Goal: Complete application form: Complete application form

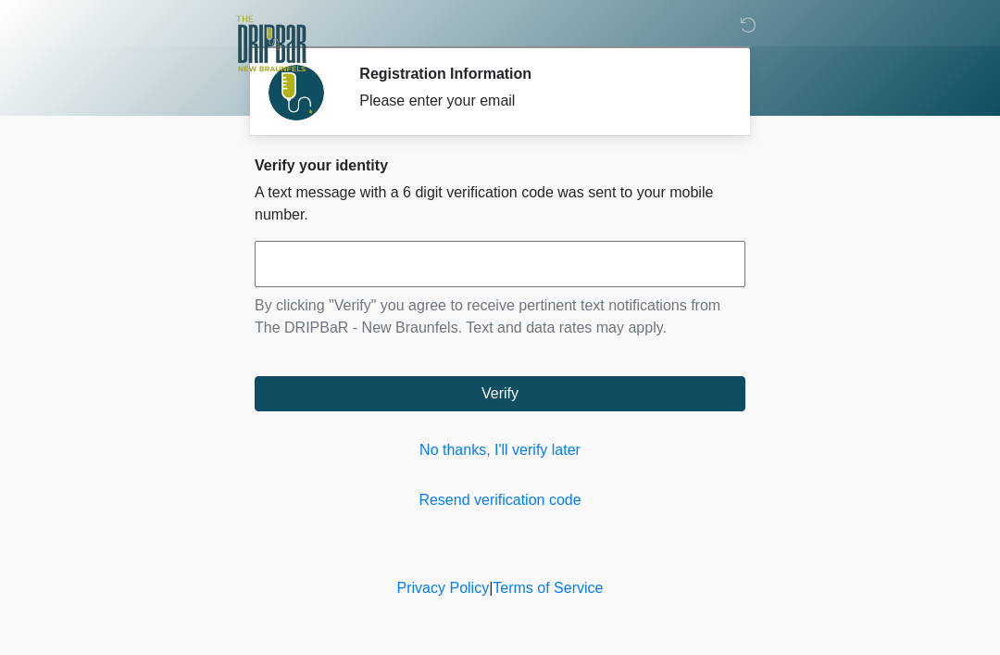
click at [608, 237] on div "Verify your identity A text message with a 6 digit verification code was sent t…" at bounding box center [500, 334] width 491 height 355
click at [493, 255] on input "text" at bounding box center [500, 264] width 491 height 46
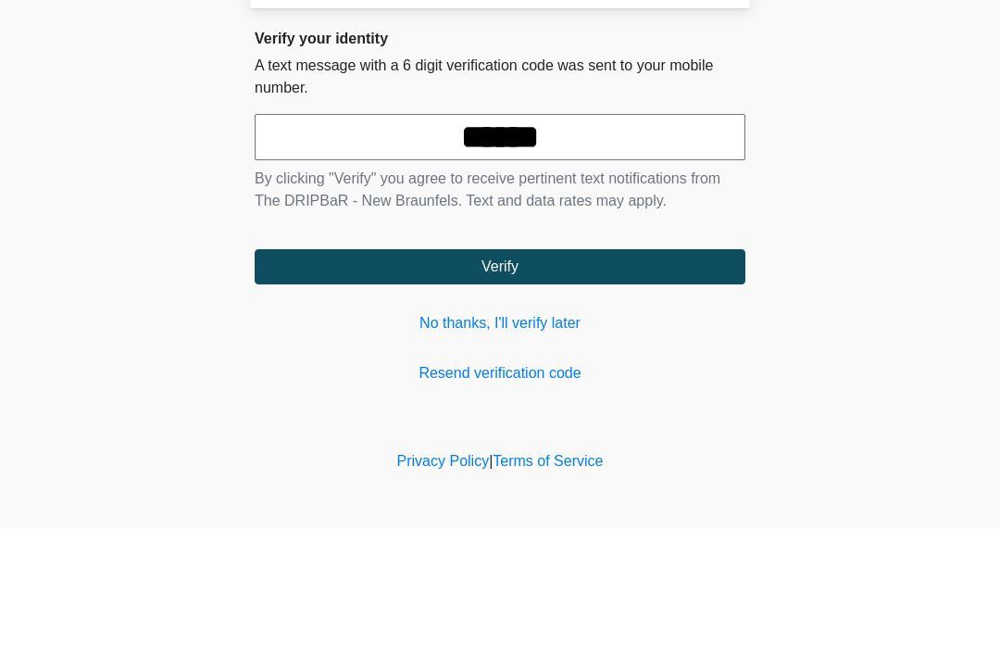
type input "******"
click at [611, 376] on button "Verify" at bounding box center [500, 393] width 491 height 35
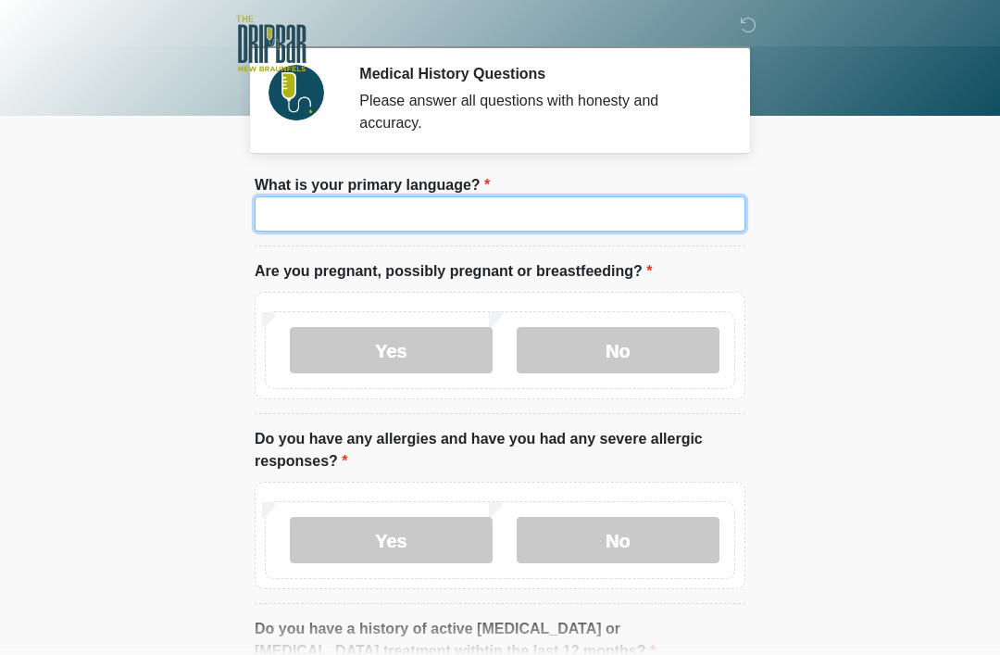
click at [435, 220] on input "What is your primary language?" at bounding box center [500, 213] width 491 height 35
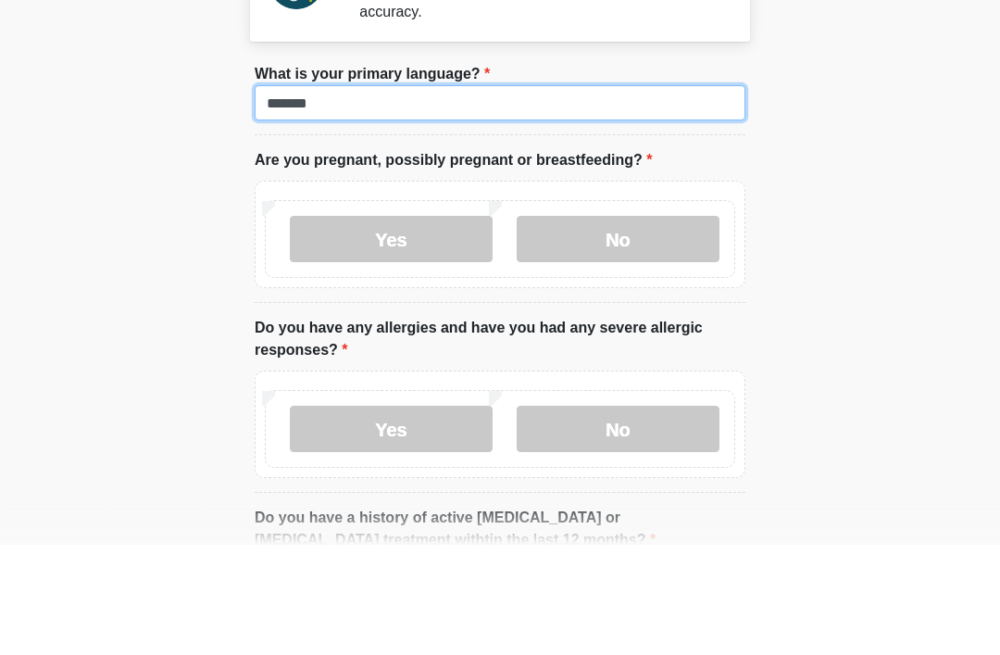
type input "*******"
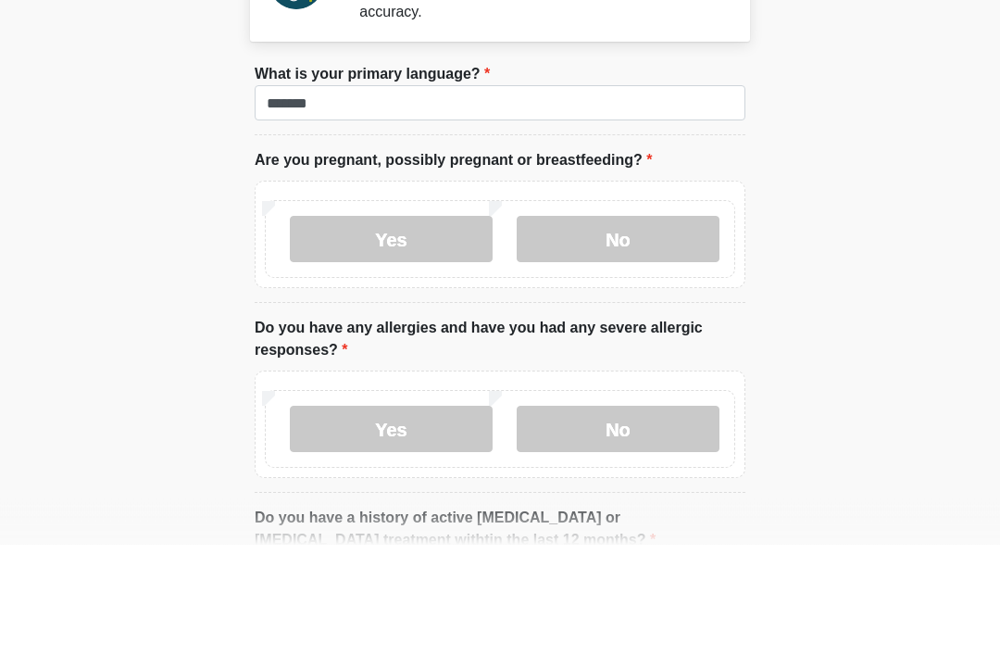
click at [624, 327] on label "No" at bounding box center [618, 350] width 203 height 46
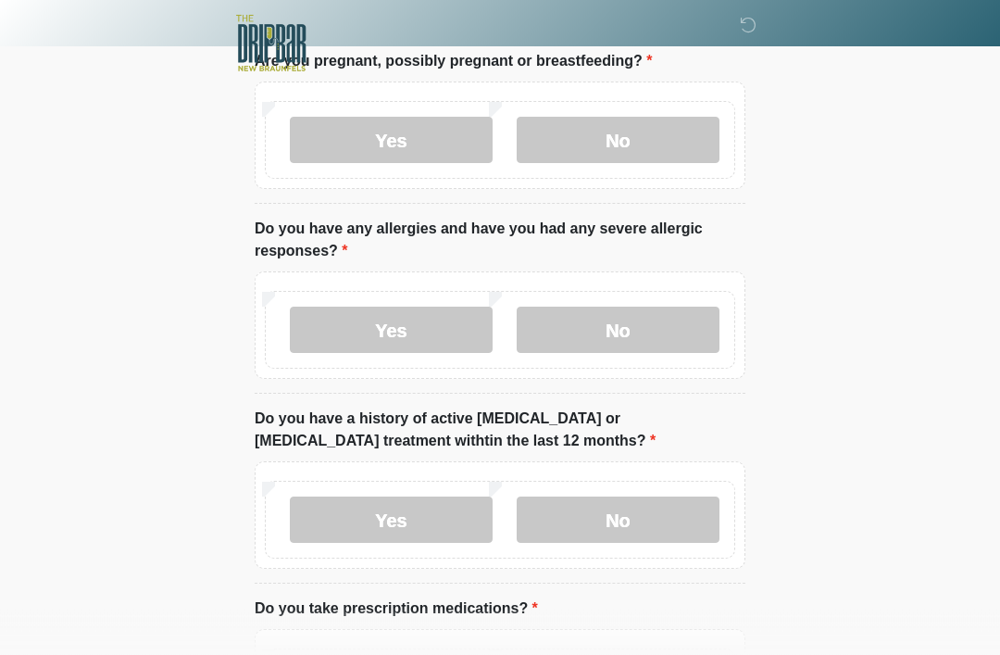
scroll to position [211, 0]
click at [648, 333] on label "No" at bounding box center [618, 329] width 203 height 46
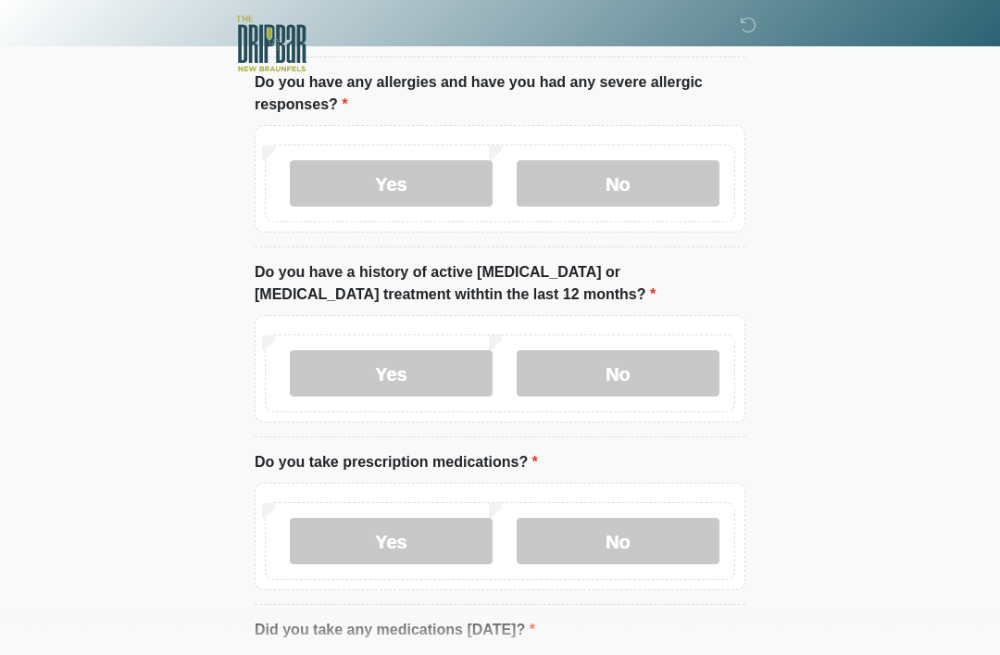
click at [677, 374] on label "No" at bounding box center [618, 373] width 203 height 46
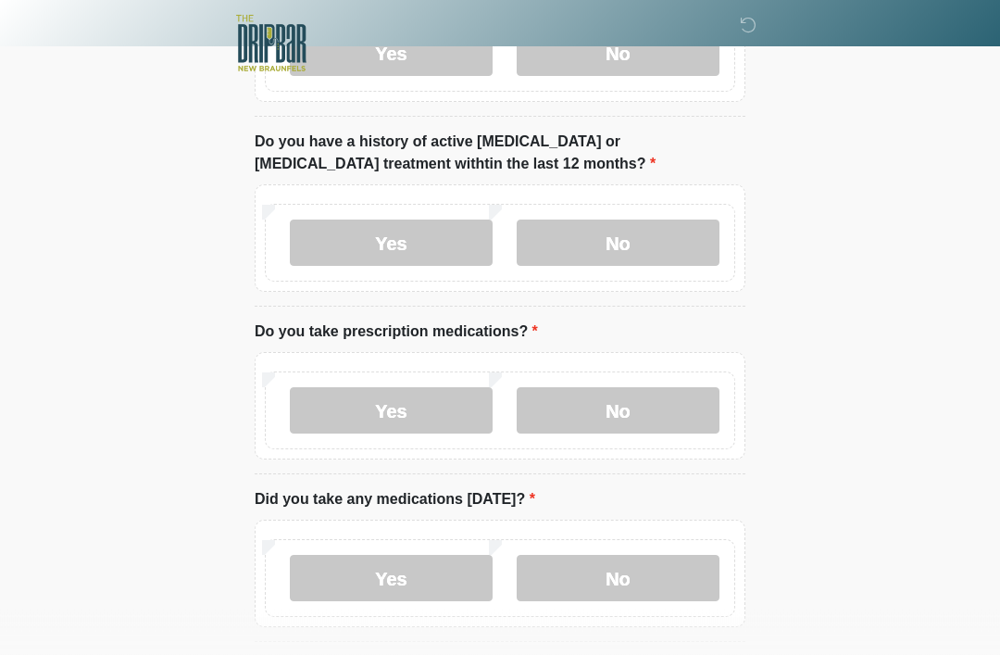
scroll to position [488, 0]
click at [423, 424] on label "Yes" at bounding box center [391, 409] width 203 height 46
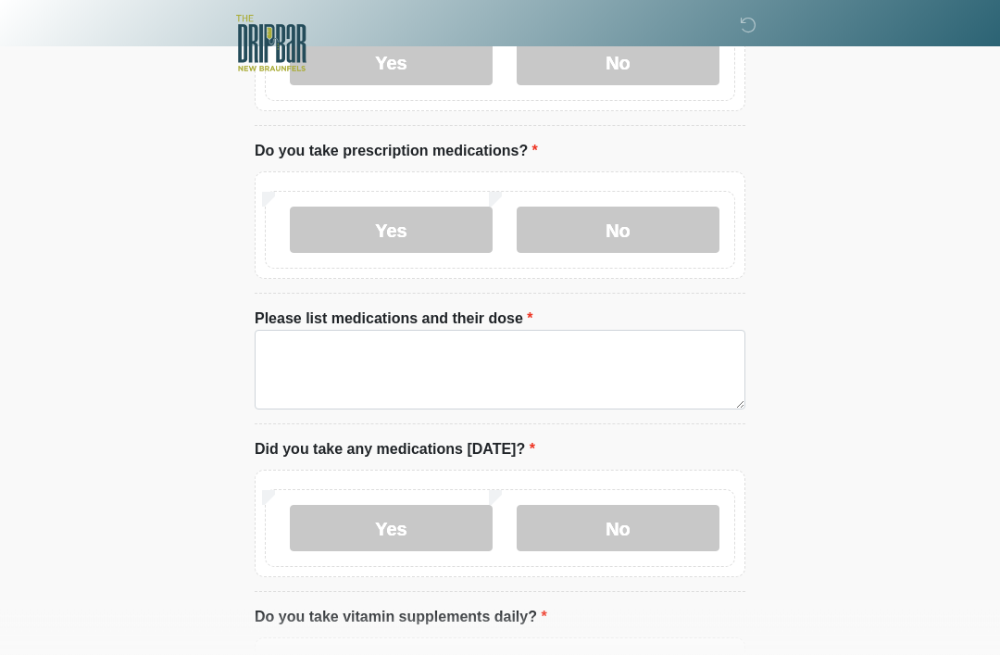
scroll to position [731, 0]
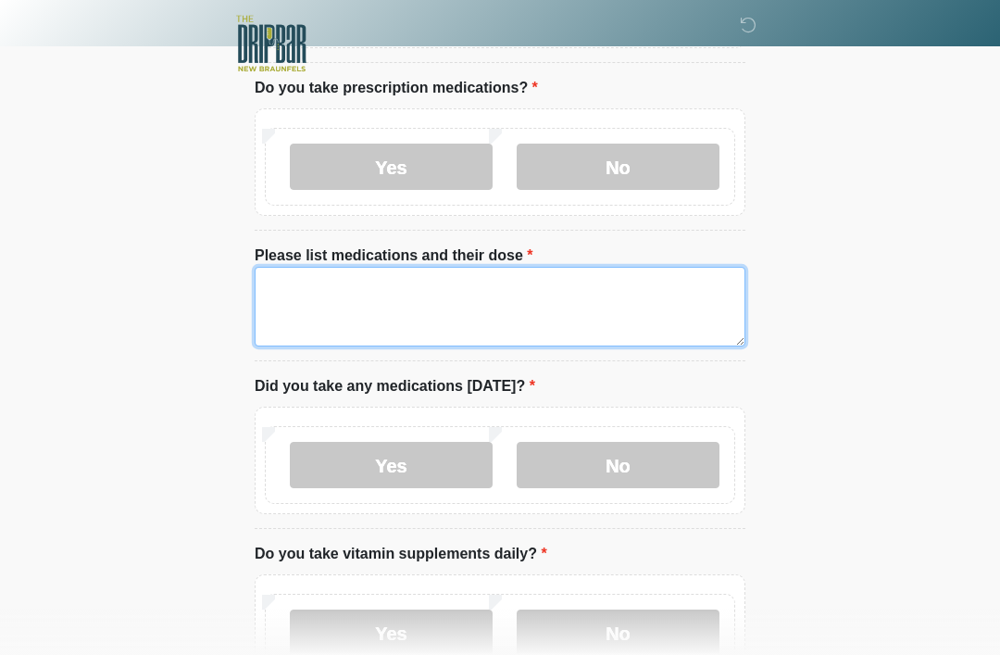
click at [403, 319] on textarea "Please list medications and their dose" at bounding box center [500, 307] width 491 height 80
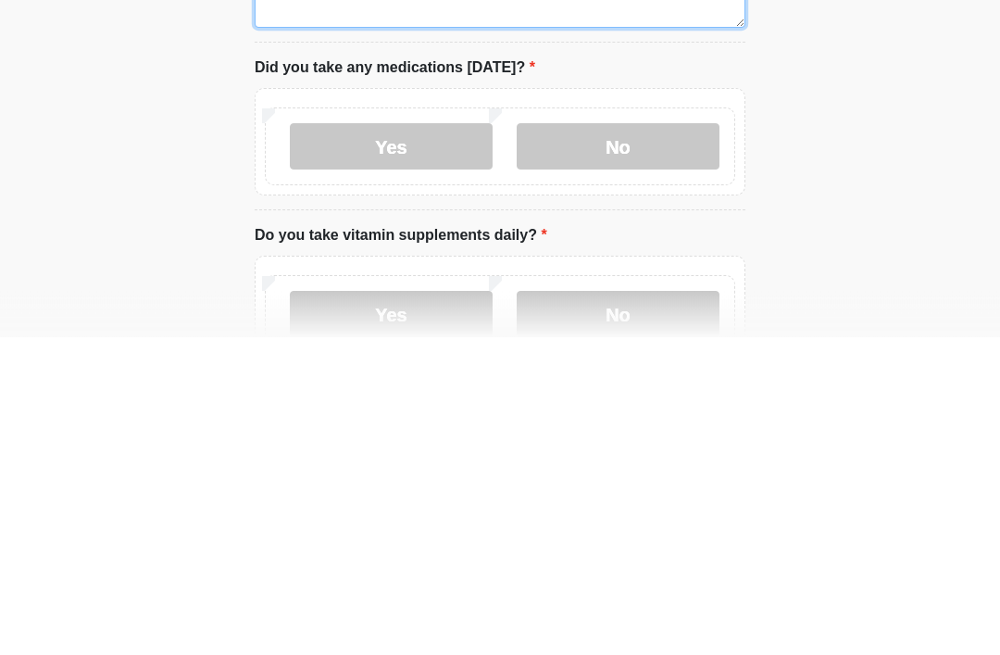
type textarea "********"
click at [434, 442] on label "Yes" at bounding box center [391, 465] width 203 height 46
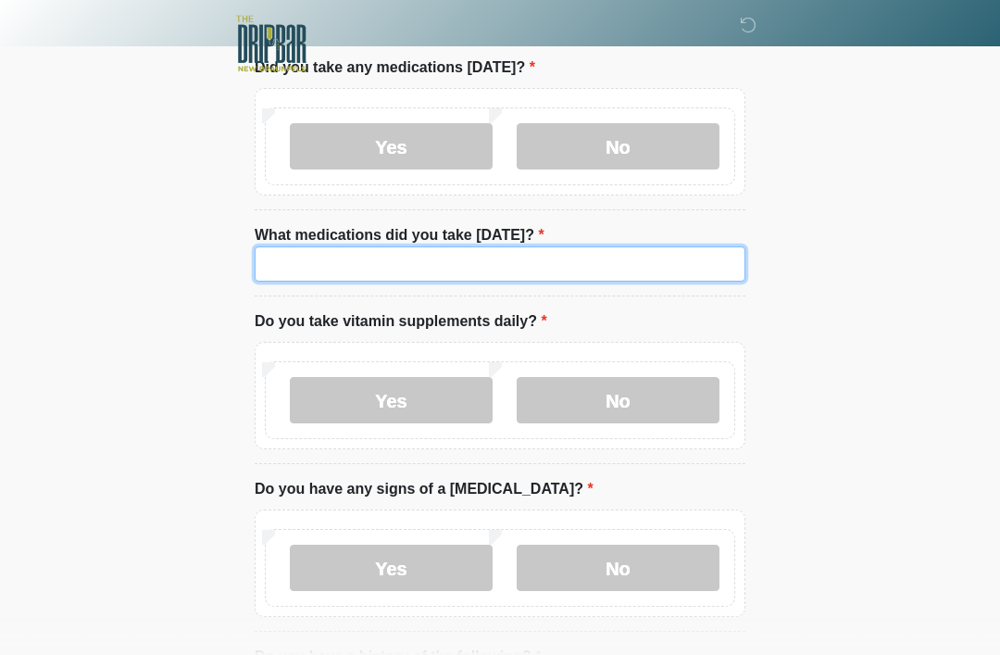
click at [389, 260] on input "What medications did you take today?" at bounding box center [500, 263] width 491 height 35
type input "*******"
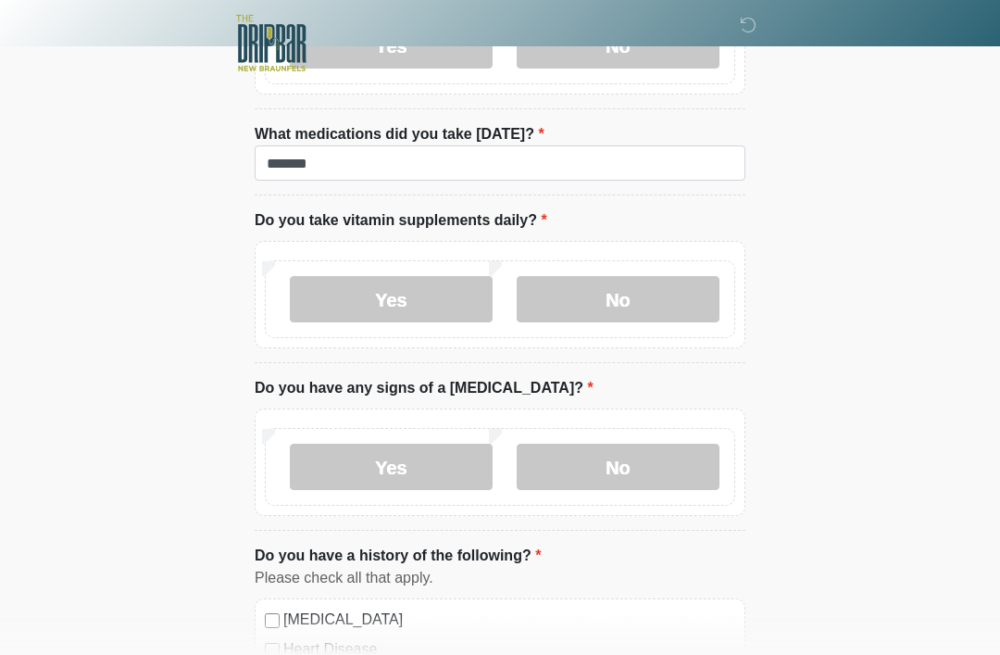
scroll to position [1159, 0]
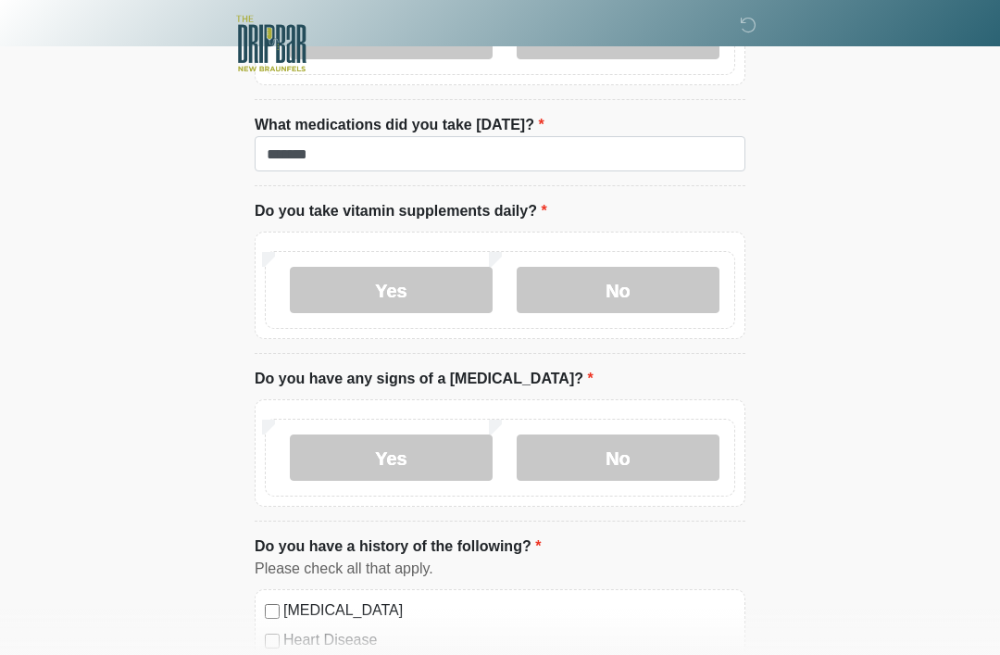
click at [436, 290] on label "Yes" at bounding box center [391, 290] width 203 height 46
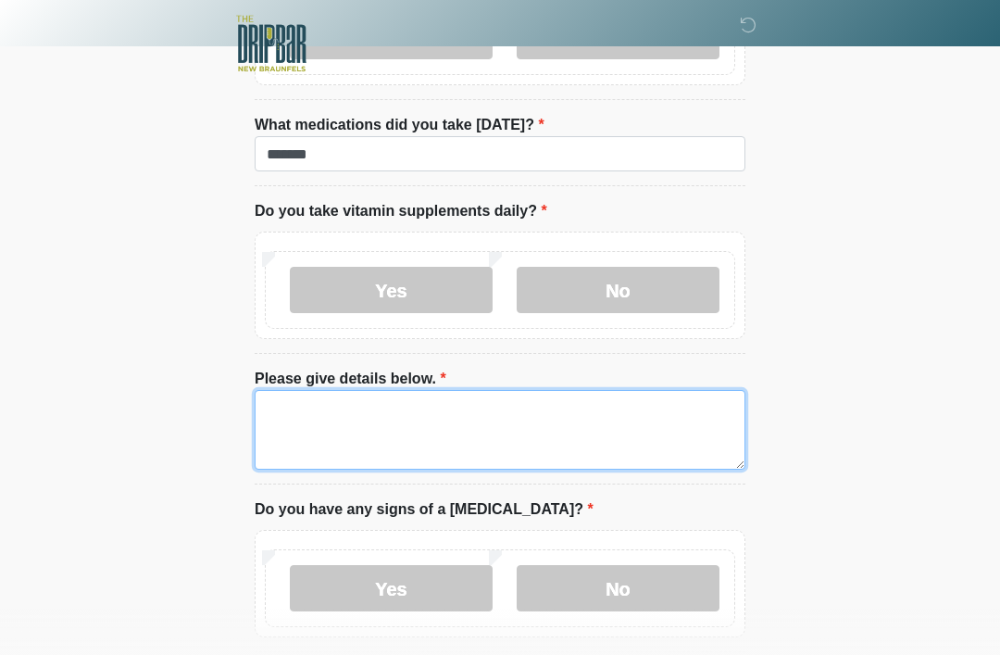
click at [438, 417] on textarea "Please give details below." at bounding box center [500, 430] width 491 height 80
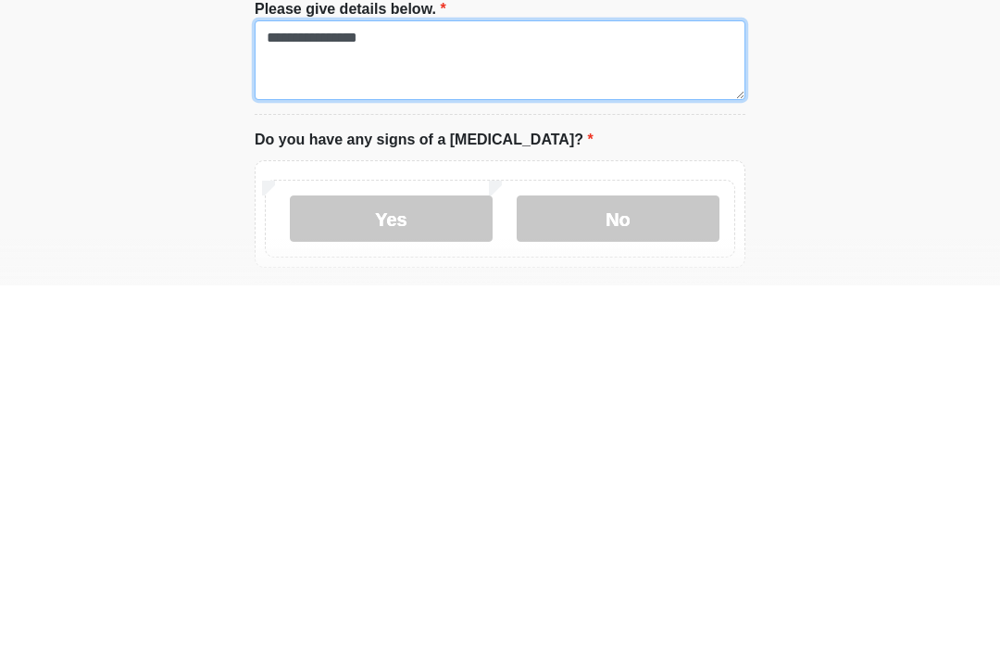
type textarea "**********"
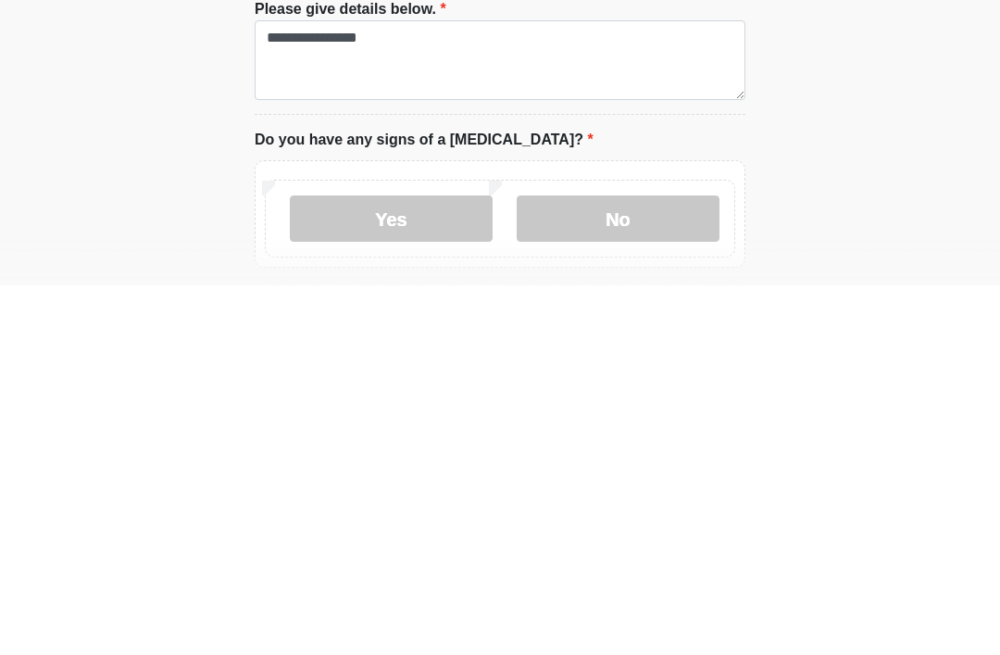
click at [663, 565] on label "No" at bounding box center [618, 588] width 203 height 46
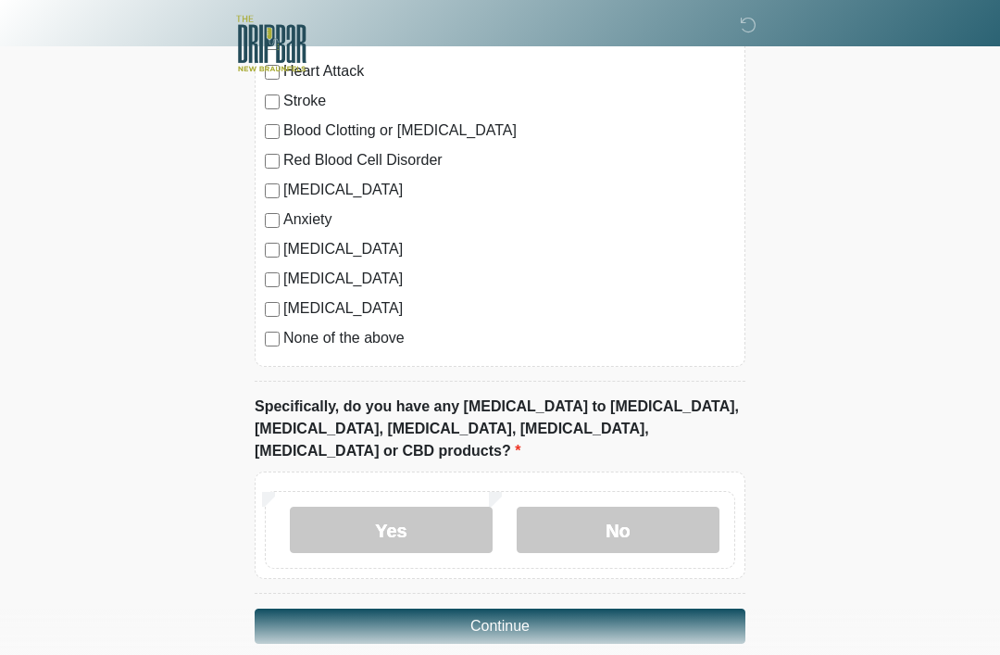
scroll to position [1890, 0]
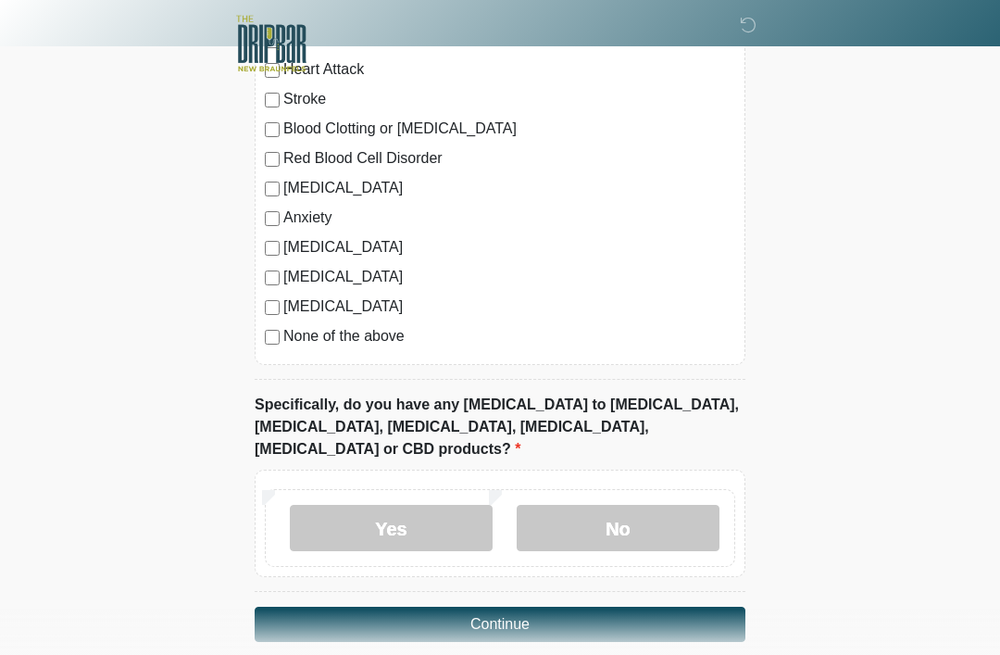
click at [598, 508] on label "No" at bounding box center [618, 528] width 203 height 46
click at [607, 607] on button "Continue" at bounding box center [500, 624] width 491 height 35
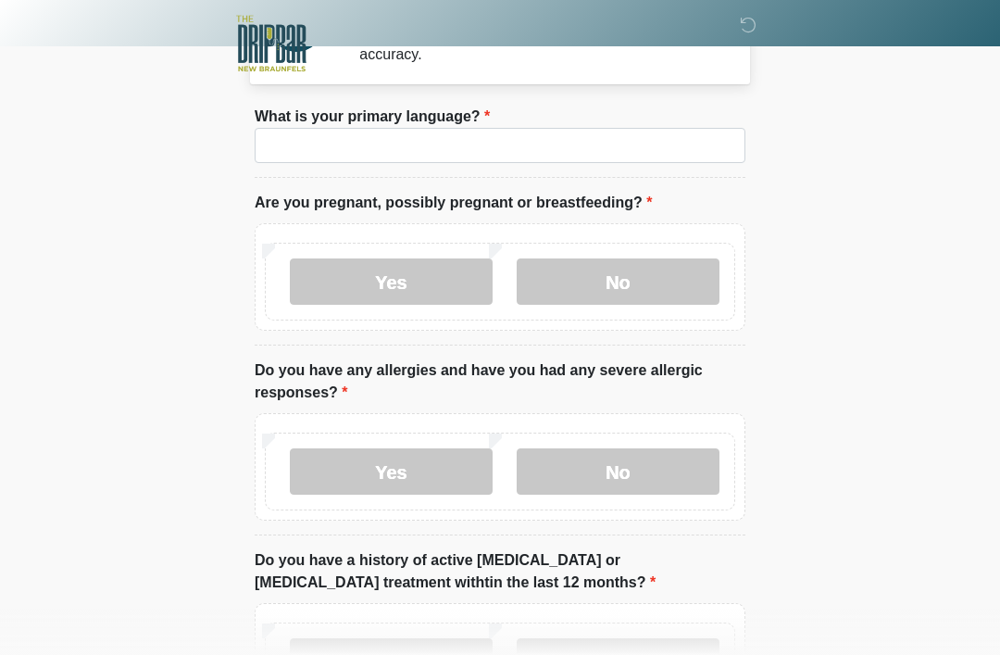
scroll to position [0, 0]
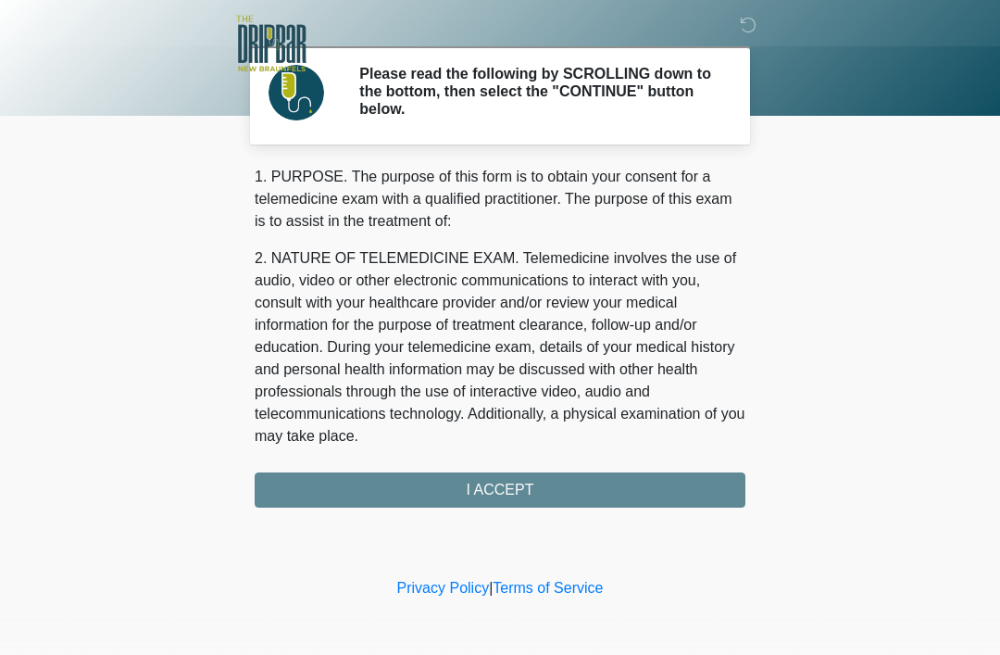
click at [585, 489] on div "1. PURPOSE. The purpose of this form is to obtain your consent for a telemedici…" at bounding box center [500, 337] width 491 height 342
click at [591, 487] on div "1. PURPOSE. The purpose of this form is to obtain your consent for a telemedici…" at bounding box center [500, 337] width 491 height 342
click at [496, 486] on div "1. PURPOSE. The purpose of this form is to obtain your consent for a telemedici…" at bounding box center [500, 337] width 491 height 342
click at [520, 495] on div "1. PURPOSE. The purpose of this form is to obtain your consent for a telemedici…" at bounding box center [500, 337] width 491 height 342
click at [534, 492] on div "1. PURPOSE. The purpose of this form is to obtain your consent for a telemedici…" at bounding box center [500, 337] width 491 height 342
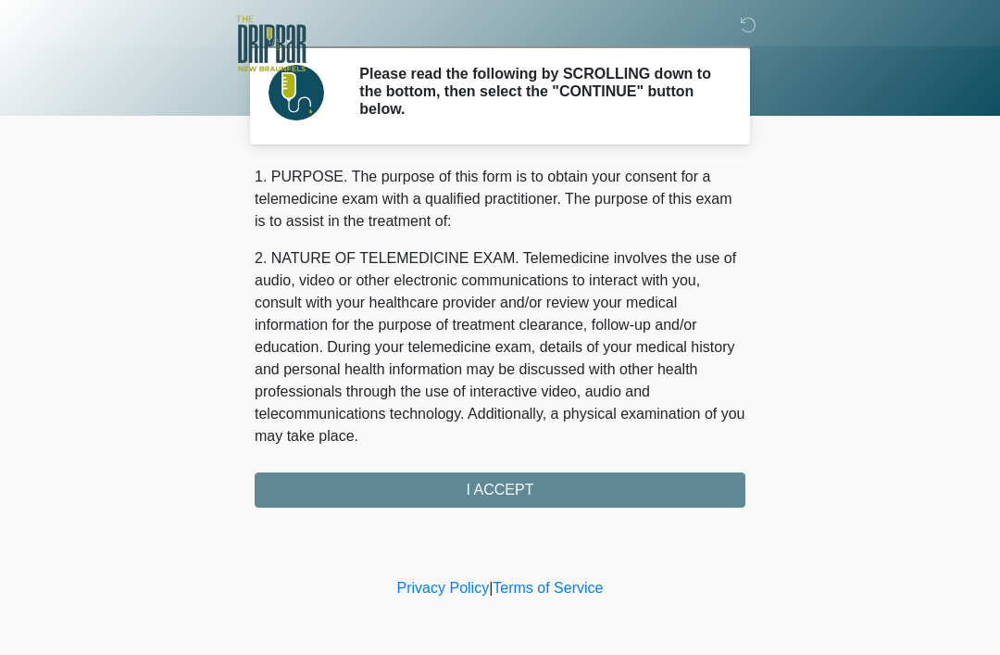
click at [522, 491] on div "1. PURPOSE. The purpose of this form is to obtain your consent for a telemedici…" at bounding box center [500, 337] width 491 height 342
click at [525, 492] on div "1. PURPOSE. The purpose of this form is to obtain your consent for a telemedici…" at bounding box center [500, 337] width 491 height 342
click at [371, 494] on div "1. PURPOSE. The purpose of this form is to obtain your consent for a telemedici…" at bounding box center [500, 337] width 491 height 342
click at [382, 492] on div "1. PURPOSE. The purpose of this form is to obtain your consent for a telemedici…" at bounding box center [500, 337] width 491 height 342
click at [444, 495] on div "1. PURPOSE. The purpose of this form is to obtain your consent for a telemedici…" at bounding box center [500, 337] width 491 height 342
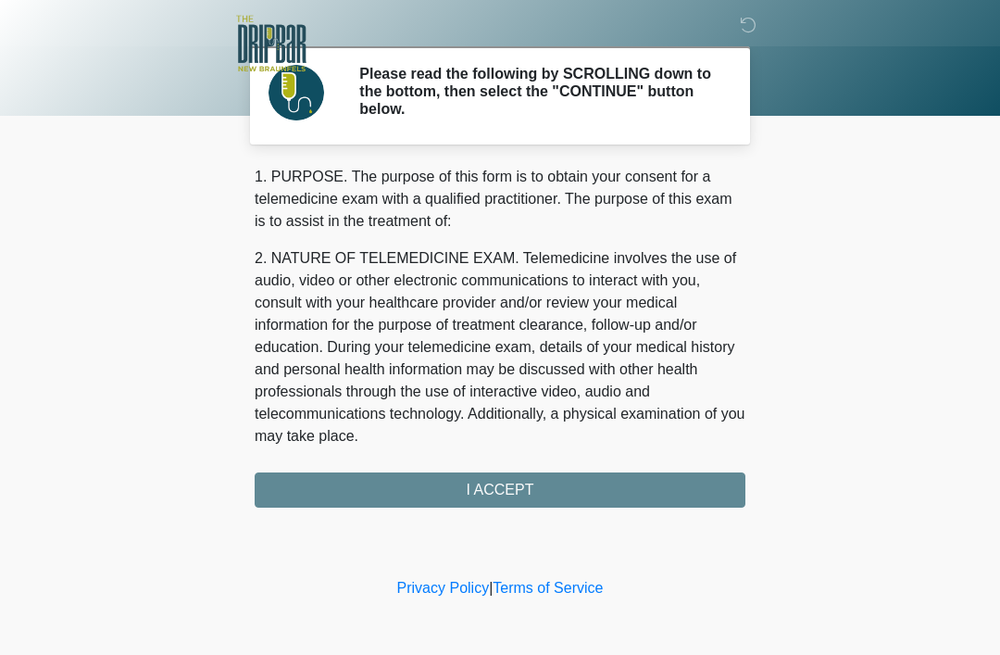
click at [596, 486] on div "1. PURPOSE. The purpose of this form is to obtain your consent for a telemedici…" at bounding box center [500, 337] width 491 height 342
click at [553, 486] on div "1. PURPOSE. The purpose of this form is to obtain your consent for a telemedici…" at bounding box center [500, 337] width 491 height 342
click at [511, 486] on div "1. PURPOSE. The purpose of this form is to obtain your consent for a telemedici…" at bounding box center [500, 337] width 491 height 342
click at [510, 485] on div "1. PURPOSE. The purpose of this form is to obtain your consent for a telemedici…" at bounding box center [500, 337] width 491 height 342
click at [489, 479] on div "1. PURPOSE. The purpose of this form is to obtain your consent for a telemedici…" at bounding box center [500, 337] width 491 height 342
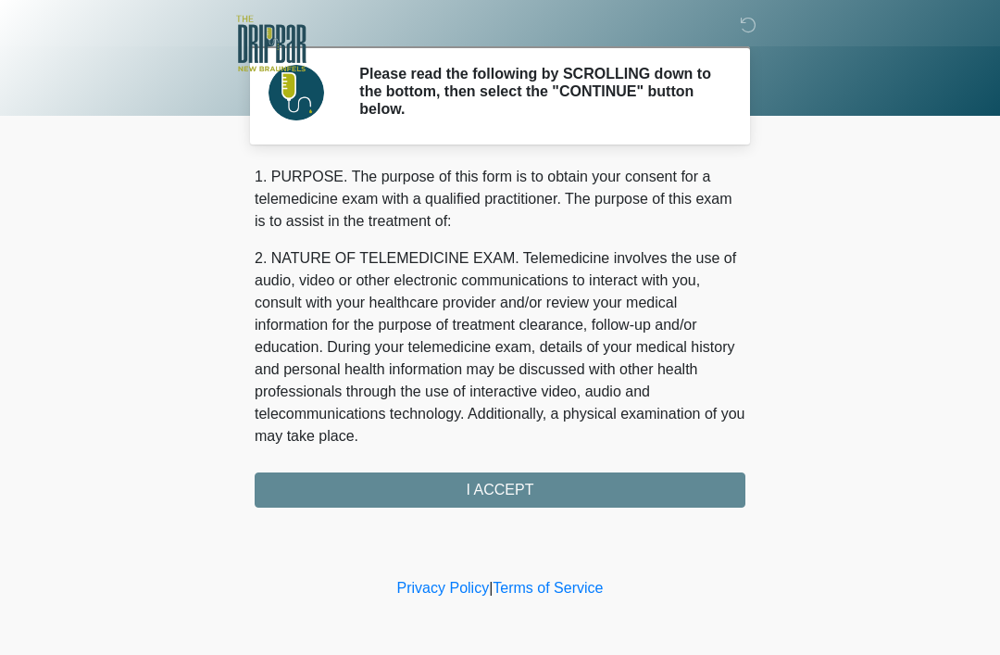
click at [488, 479] on div "1. PURPOSE. The purpose of this form is to obtain your consent for a telemedici…" at bounding box center [500, 337] width 491 height 342
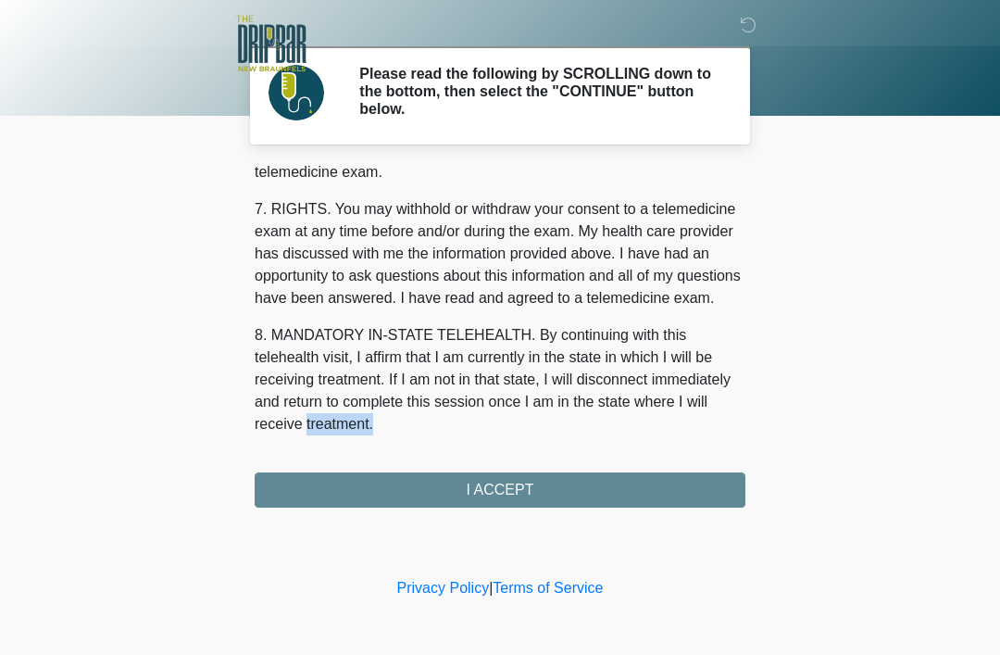
scroll to position [812, 0]
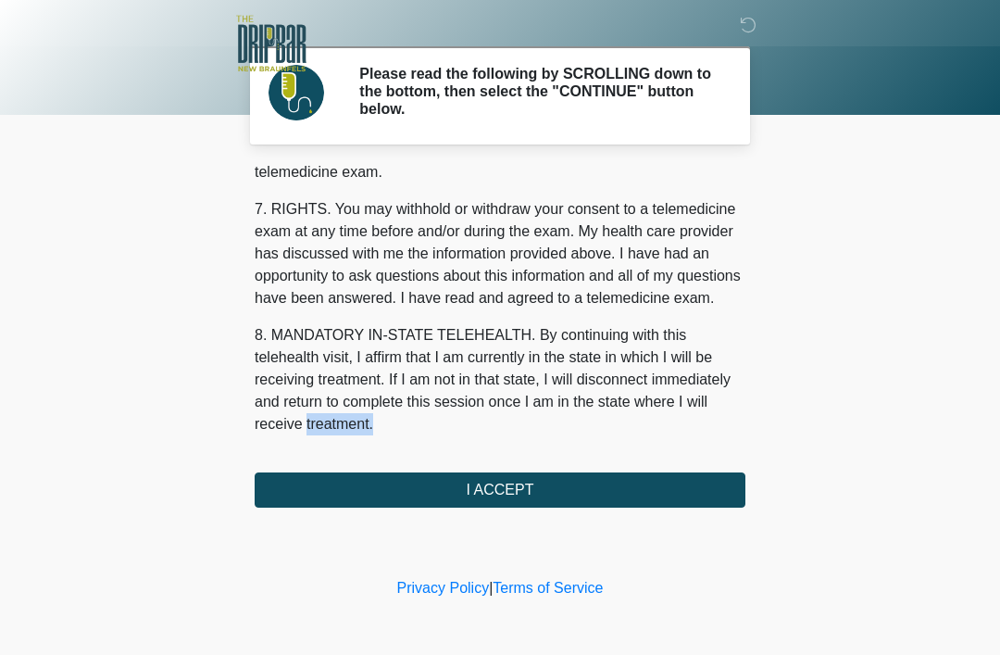
click at [816, 395] on body "‎ ‎ Please read the following by SCROLLING down to the bottom, then select the …" at bounding box center [500, 327] width 1000 height 655
click at [589, 486] on button "I ACCEPT" at bounding box center [500, 489] width 491 height 35
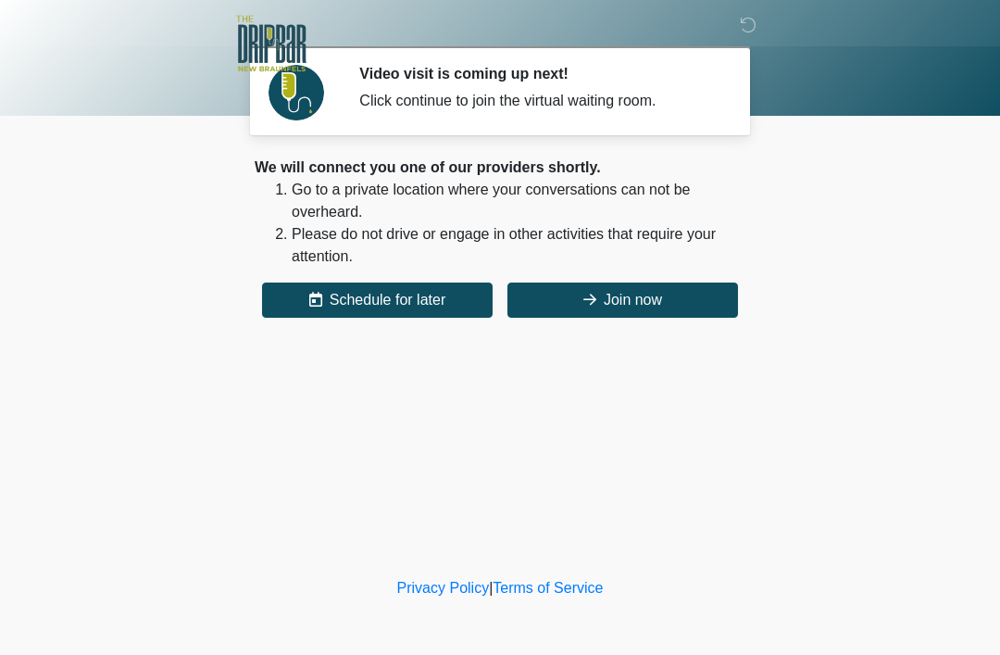
click at [632, 299] on button "Join now" at bounding box center [622, 299] width 231 height 35
